Goal: Task Accomplishment & Management: Complete application form

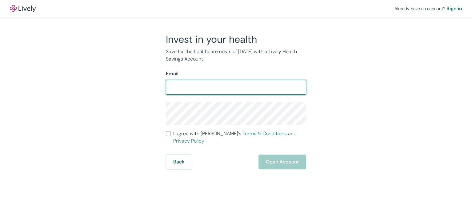
drag, startPoint x: 0, startPoint y: 0, endPoint x: 209, endPoint y: 86, distance: 226.1
click at [209, 86] on input "Email" at bounding box center [236, 87] width 140 height 12
type input "[EMAIL_ADDRESS][DOMAIN_NAME]"
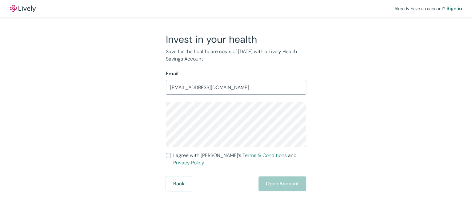
click at [334, 109] on div "Invest in your health Save for the healthcare costs of [DATE] with a Lively Hea…" at bounding box center [232, 112] width 295 height 158
click at [170, 157] on input "I agree with Lively’s Terms & Conditions and Privacy Policy" at bounding box center [168, 155] width 5 height 5
checkbox input "true"
click at [279, 178] on button "Open Account" at bounding box center [283, 184] width 48 height 15
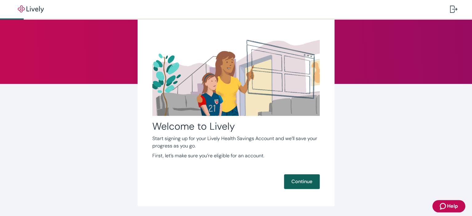
scroll to position [48, 0]
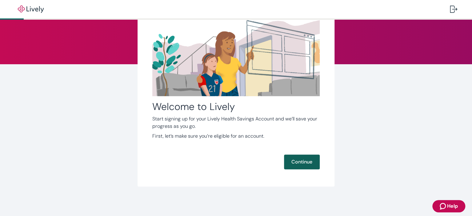
click at [297, 163] on button "Continue" at bounding box center [302, 162] width 36 height 15
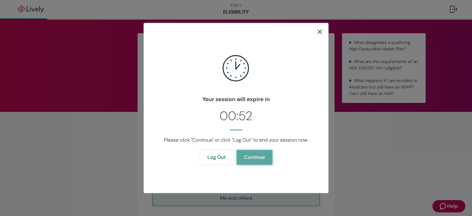
click at [255, 155] on button "Continue" at bounding box center [255, 157] width 36 height 15
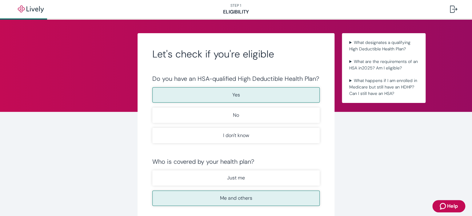
click at [225, 93] on button "Yes" at bounding box center [235, 94] width 167 height 15
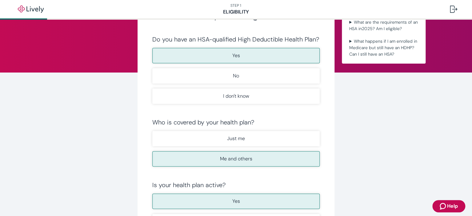
click at [358, 144] on div "Let's check if you're eligible Do you have an HSA-qualified High Deductible Hea…" at bounding box center [235, 135] width 295 height 283
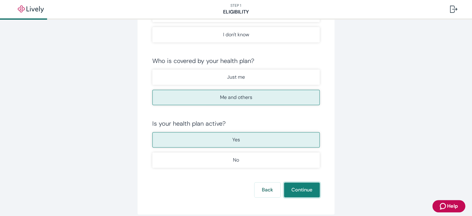
click at [298, 189] on button "Continue" at bounding box center [302, 190] width 36 height 15
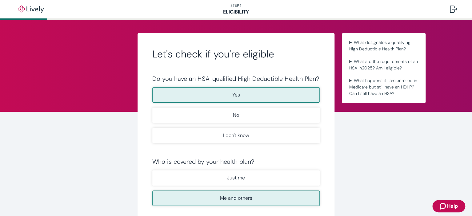
scroll to position [128, 0]
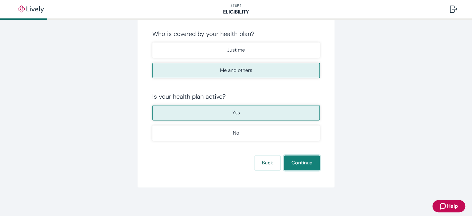
click at [297, 162] on button "Continue" at bounding box center [302, 163] width 36 height 15
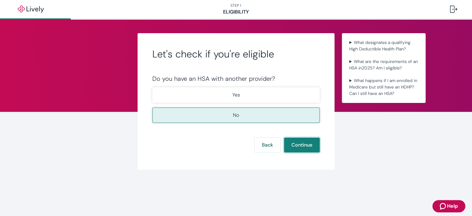
click at [297, 144] on button "Continue" at bounding box center [302, 145] width 36 height 15
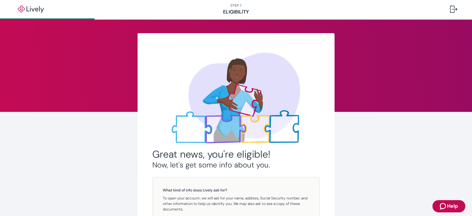
scroll to position [112, 0]
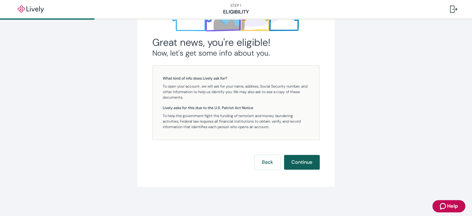
click at [302, 160] on button "Continue" at bounding box center [302, 162] width 36 height 15
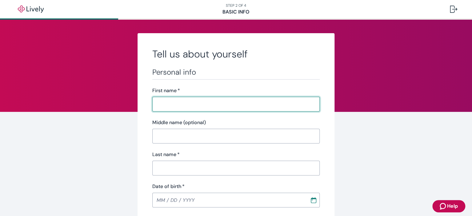
click at [268, 103] on input "First name   *" at bounding box center [235, 104] width 167 height 12
type input "Lisa"
type input "M"
type input "Buelow"
type input "(715) 498-4076"
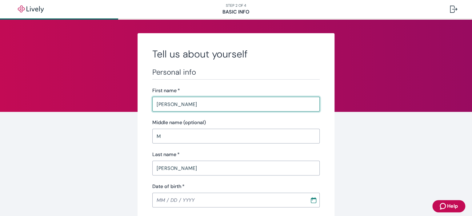
type input "N7744 Bestul Rd"
type input "Iola"
type input "WI"
type input "54945"
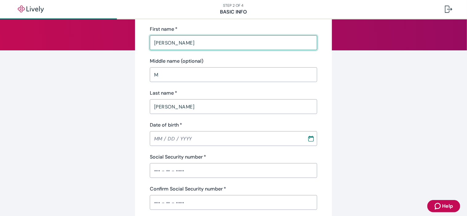
scroll to position [63, 0]
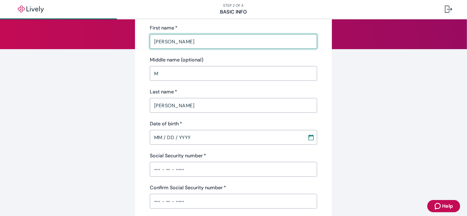
click at [239, 138] on input "MM / DD / YYYY" at bounding box center [226, 137] width 153 height 12
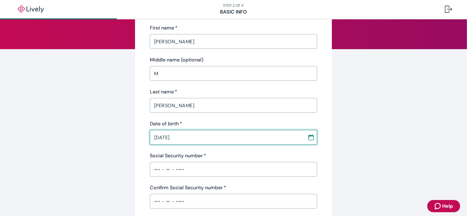
type input "08 / 09 / 1979"
click at [224, 172] on input "Social Security number   *" at bounding box center [233, 169] width 167 height 12
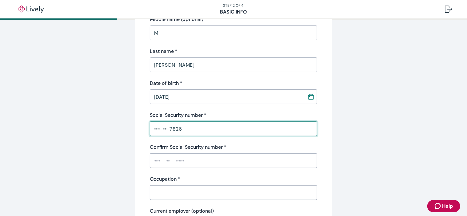
scroll to position [104, 0]
type input "•••-••-7826"
click at [224, 163] on input "Confirm Social Security number   *" at bounding box center [233, 160] width 167 height 12
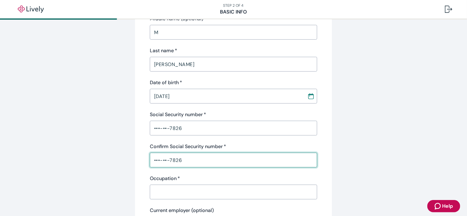
type input "•••-••-7826"
click at [214, 194] on input "Occupation   *" at bounding box center [233, 192] width 167 height 12
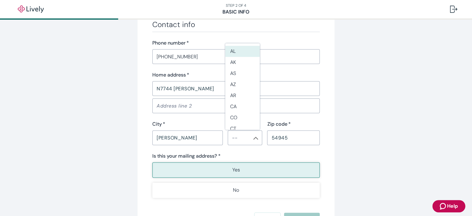
scroll to position [363, 0]
type input "sales"
click at [236, 110] on li "WI" at bounding box center [242, 111] width 34 height 11
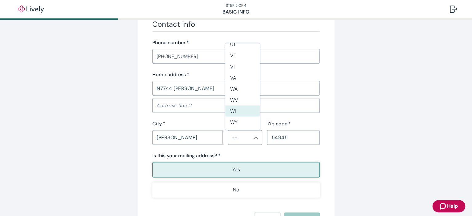
type input "WI"
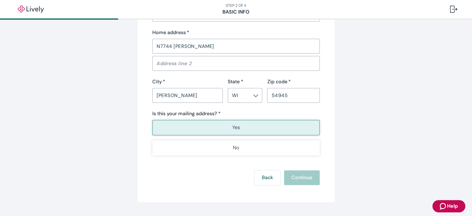
scroll to position [406, 0]
click at [305, 181] on div "Back Continue" at bounding box center [235, 177] width 167 height 15
click at [251, 128] on button "Yes" at bounding box center [235, 126] width 167 height 15
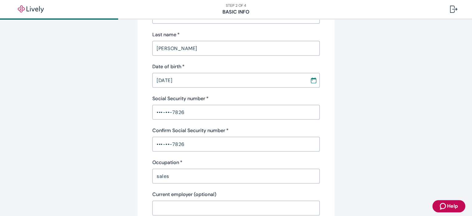
scroll to position [120, 0]
click at [261, 119] on div "•••-••-7826 ​" at bounding box center [235, 112] width 167 height 15
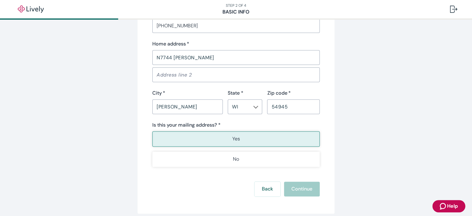
scroll to position [420, 0]
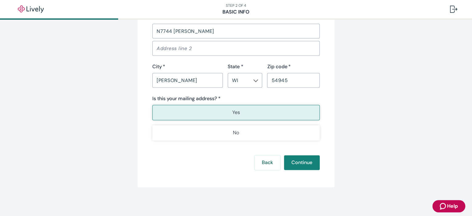
click at [307, 164] on div "Back Continue" at bounding box center [235, 162] width 167 height 15
click at [296, 161] on button "Continue" at bounding box center [302, 162] width 36 height 15
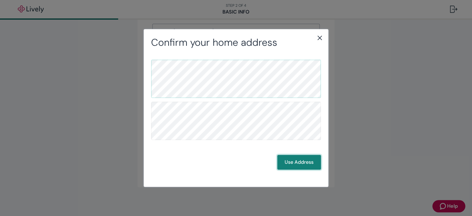
click at [295, 163] on button "Use Address" at bounding box center [299, 162] width 44 height 15
click at [299, 165] on button "Use Address" at bounding box center [299, 162] width 44 height 15
click at [296, 164] on button "Use Address" at bounding box center [299, 162] width 44 height 15
click at [299, 161] on button "Use Address" at bounding box center [299, 162] width 44 height 15
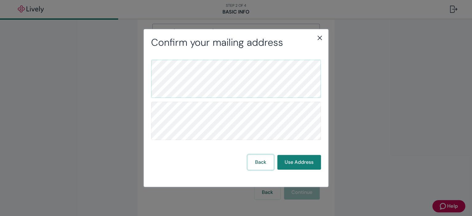
click at [261, 165] on button "Back" at bounding box center [261, 162] width 26 height 15
click at [320, 38] on icon "close" at bounding box center [320, 38] width 4 height 4
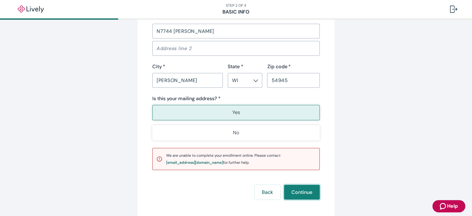
click at [300, 189] on button "Continue" at bounding box center [302, 192] width 36 height 15
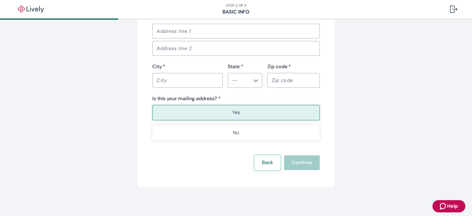
scroll to position [428, 0]
click at [265, 161] on button "Back" at bounding box center [268, 162] width 26 height 15
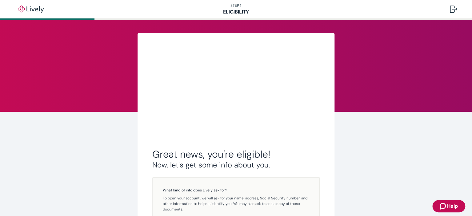
scroll to position [112, 0]
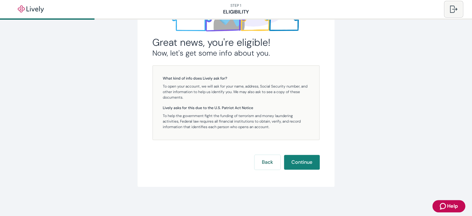
click at [453, 6] on div at bounding box center [453, 9] width 7 height 7
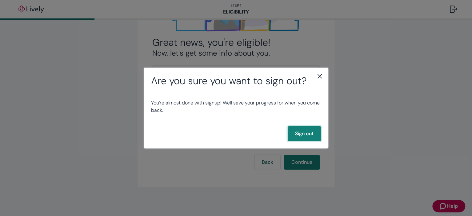
click at [302, 134] on button "Sign out" at bounding box center [304, 133] width 33 height 15
